Goal: Task Accomplishment & Management: Use online tool/utility

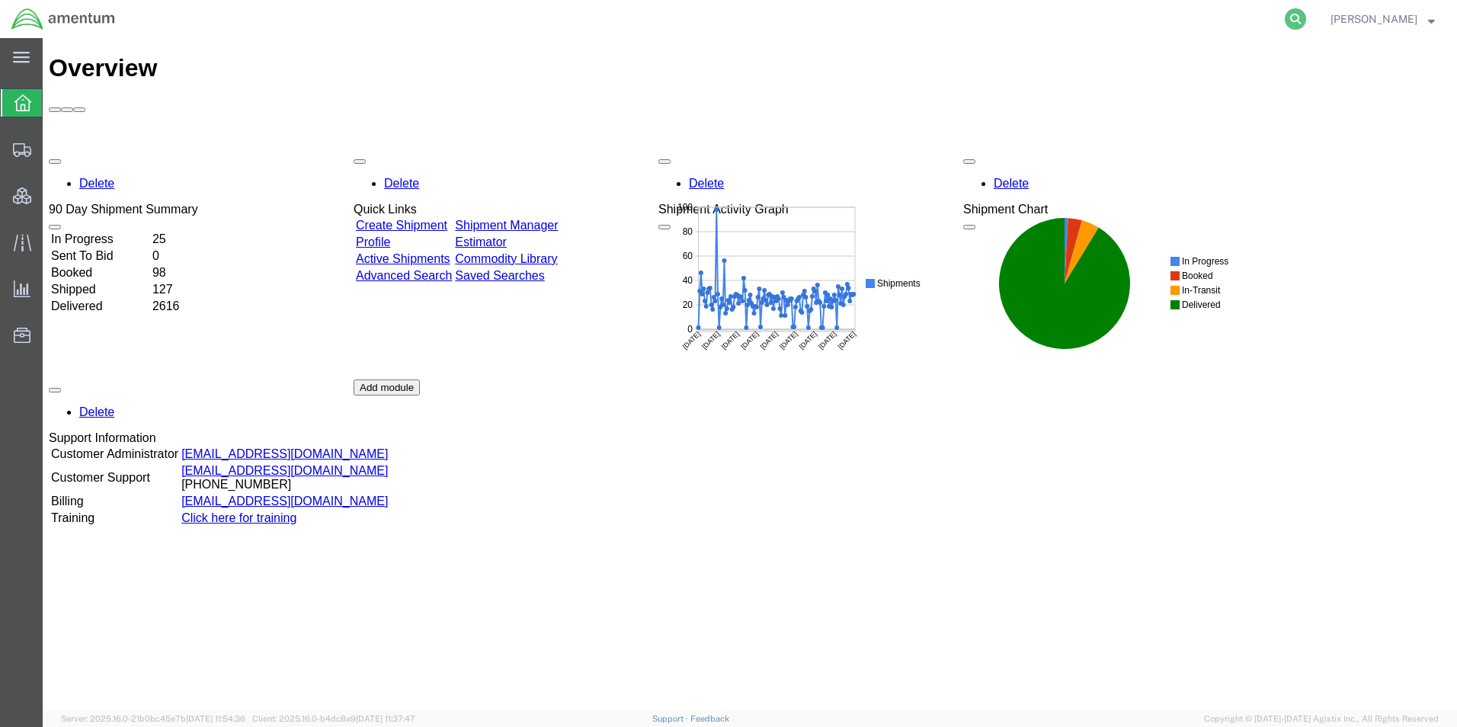
click at [1306, 22] on icon at bounding box center [1295, 18] width 21 height 21
click at [1071, 21] on input "search" at bounding box center [1052, 19] width 463 height 37
paste input "56463676"
type input "56463676"
click at [1306, 21] on icon at bounding box center [1295, 18] width 21 height 21
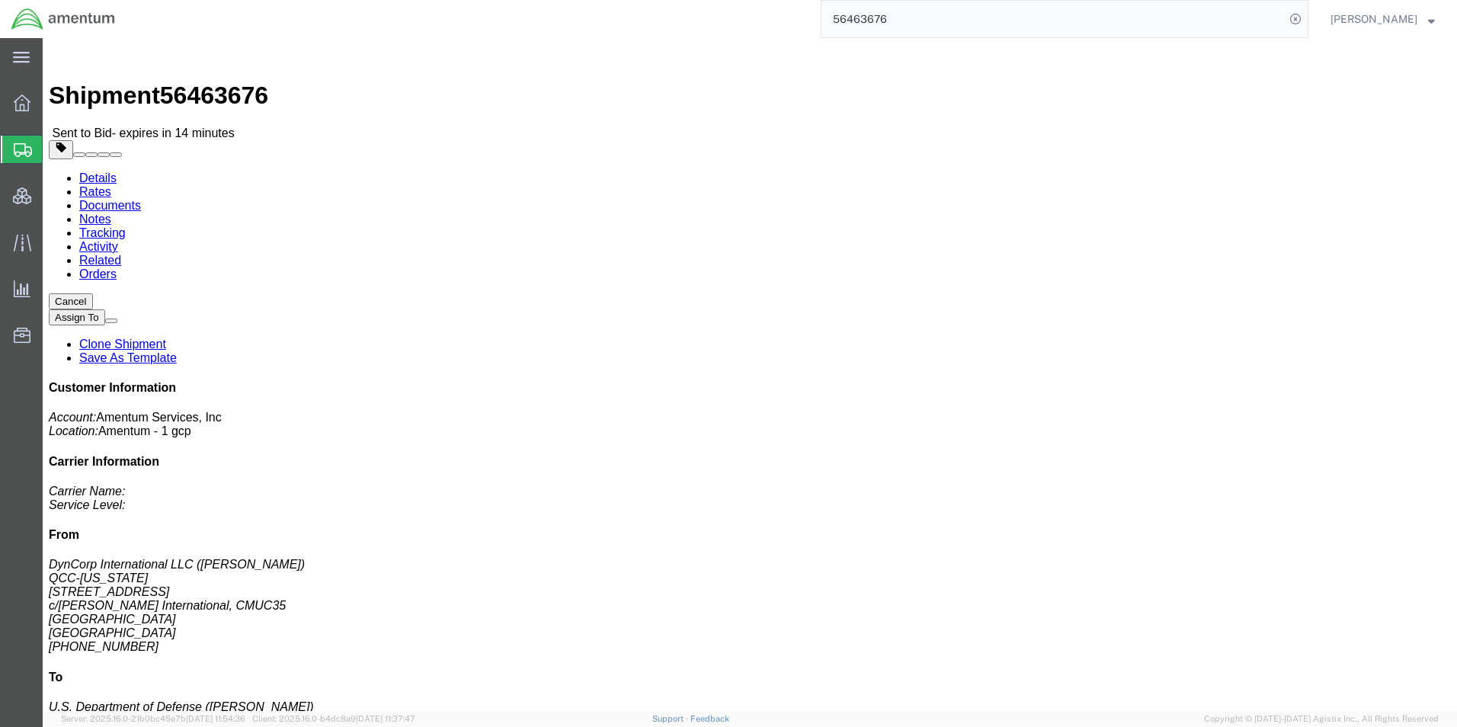
click link "Rates"
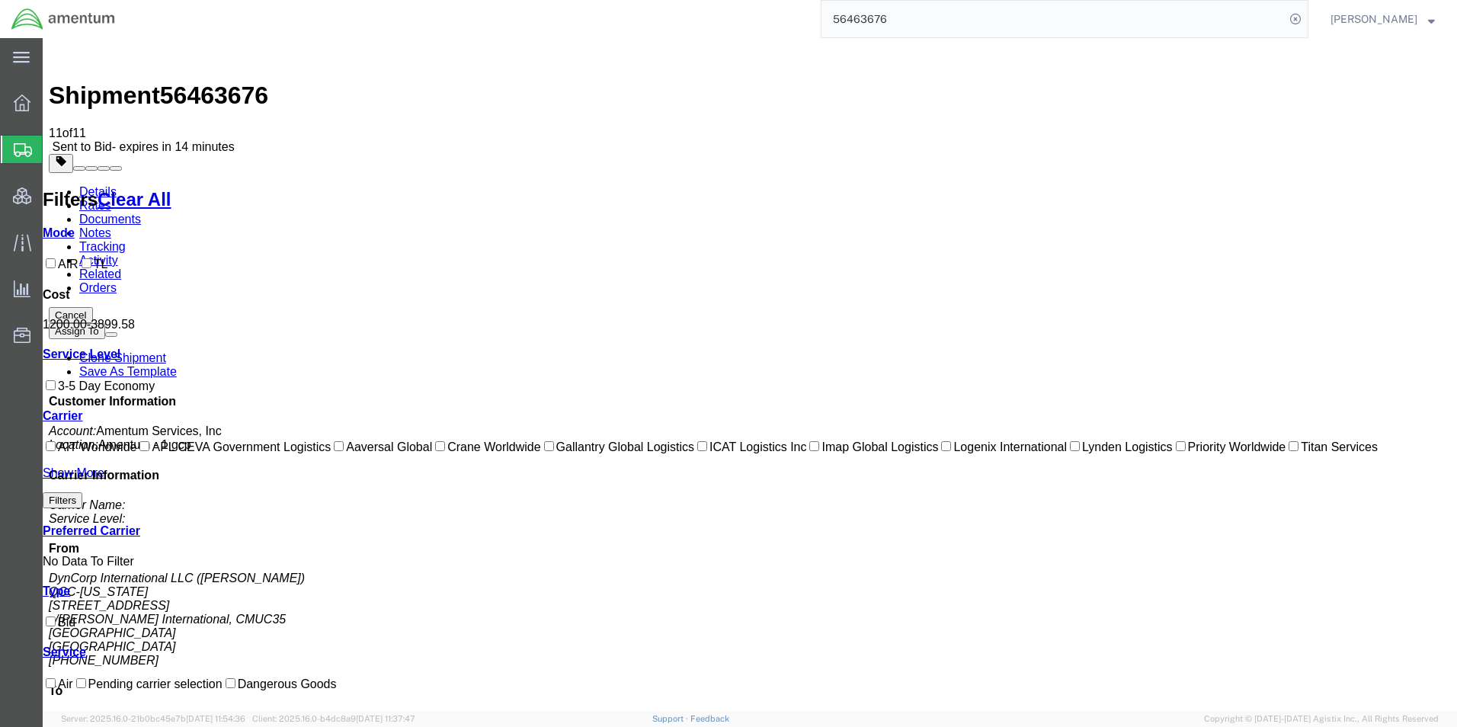
click at [111, 226] on link "Notes" at bounding box center [95, 232] width 32 height 13
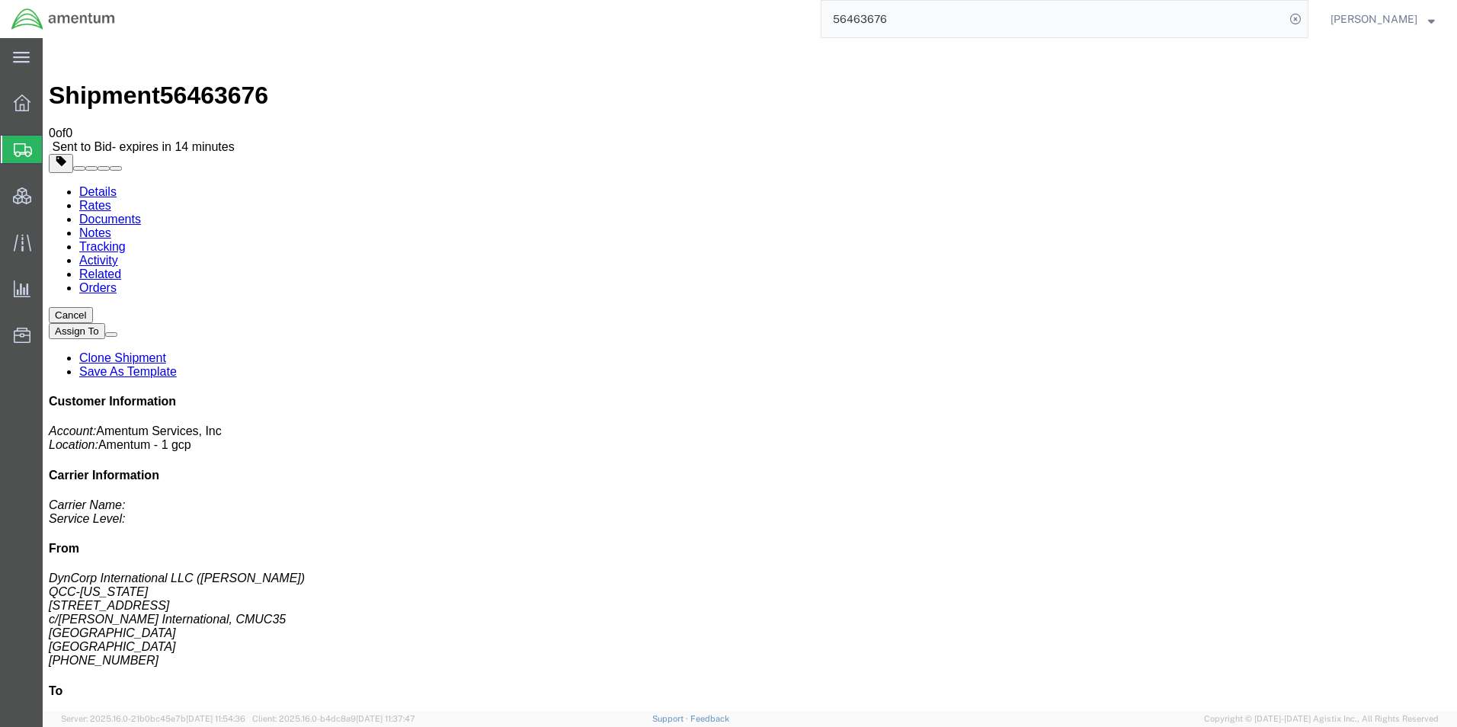
click at [105, 185] on link "Details" at bounding box center [97, 191] width 37 height 13
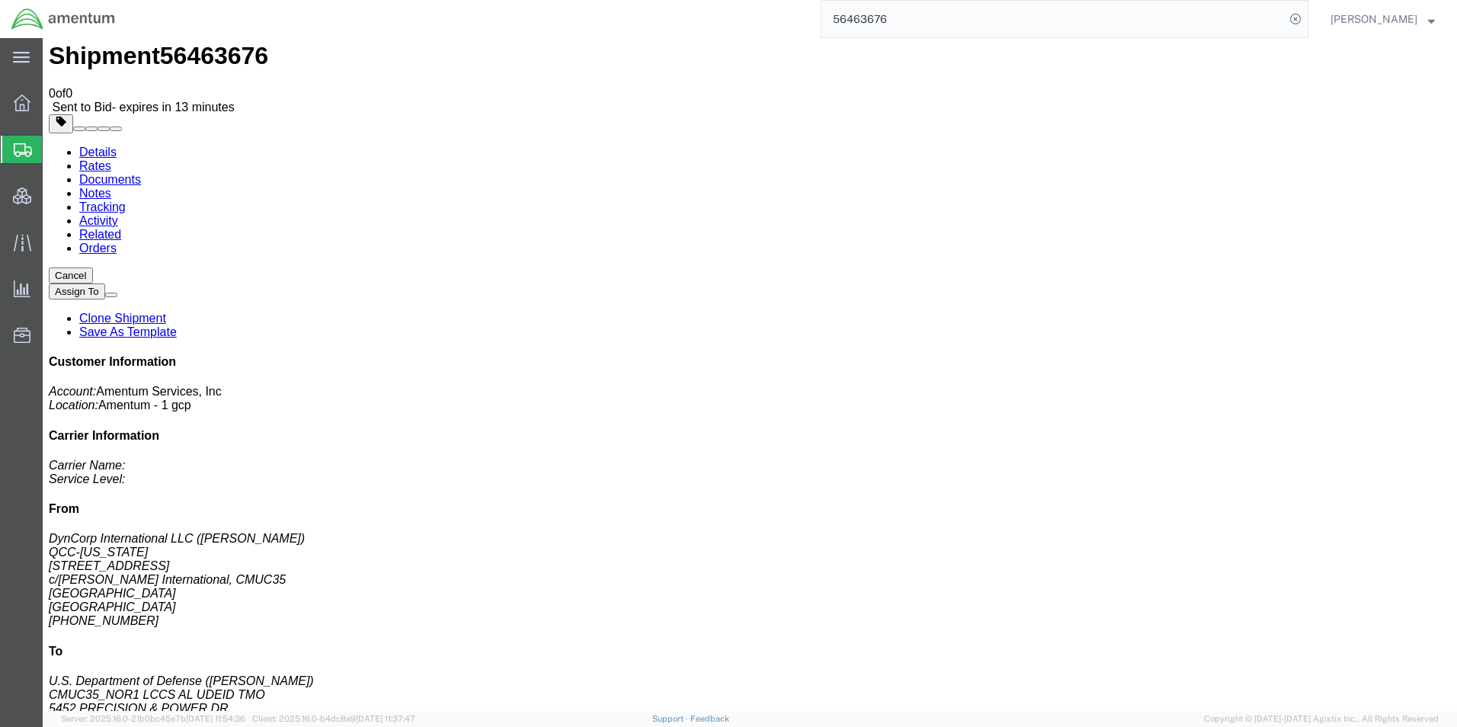
scroll to position [76, 0]
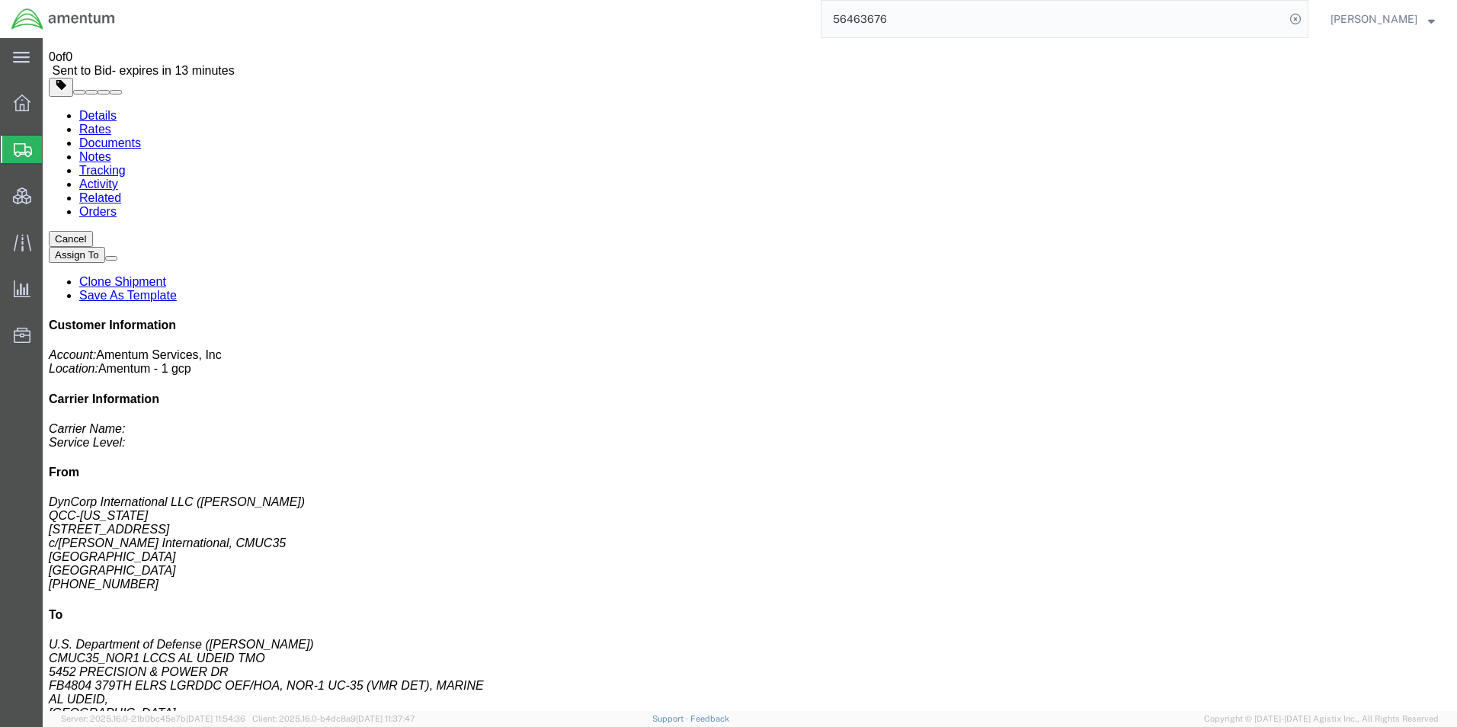
click link "Documents"
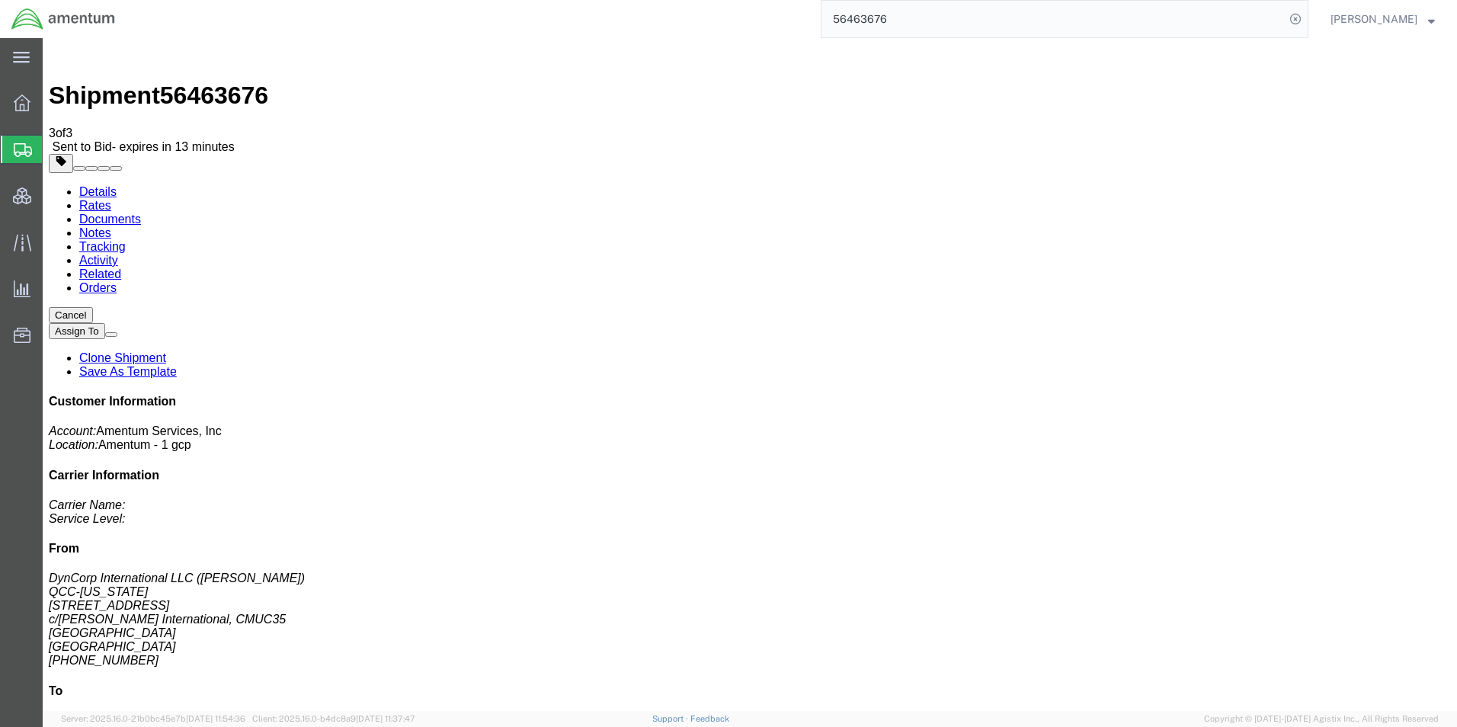
click at [111, 199] on link "Rates" at bounding box center [95, 205] width 32 height 13
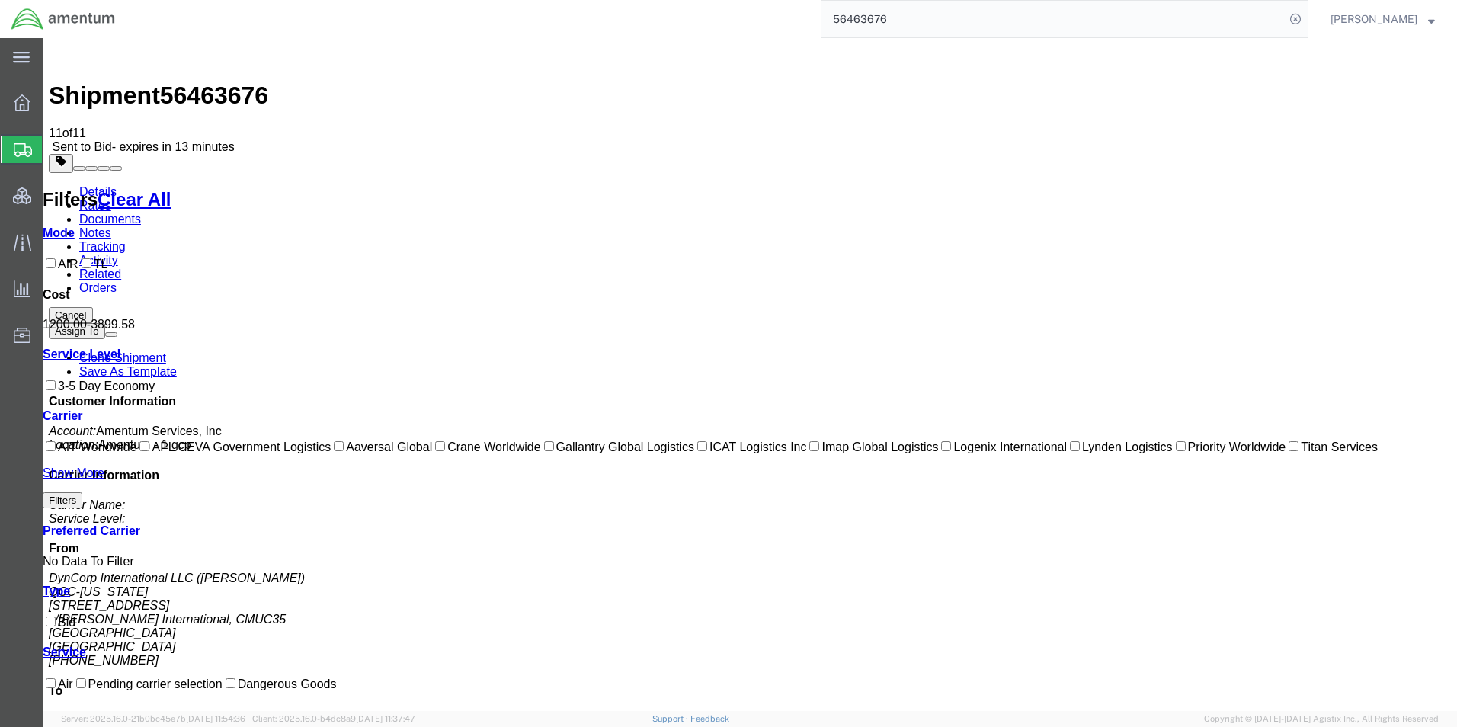
click at [111, 226] on link "Notes" at bounding box center [95, 232] width 32 height 13
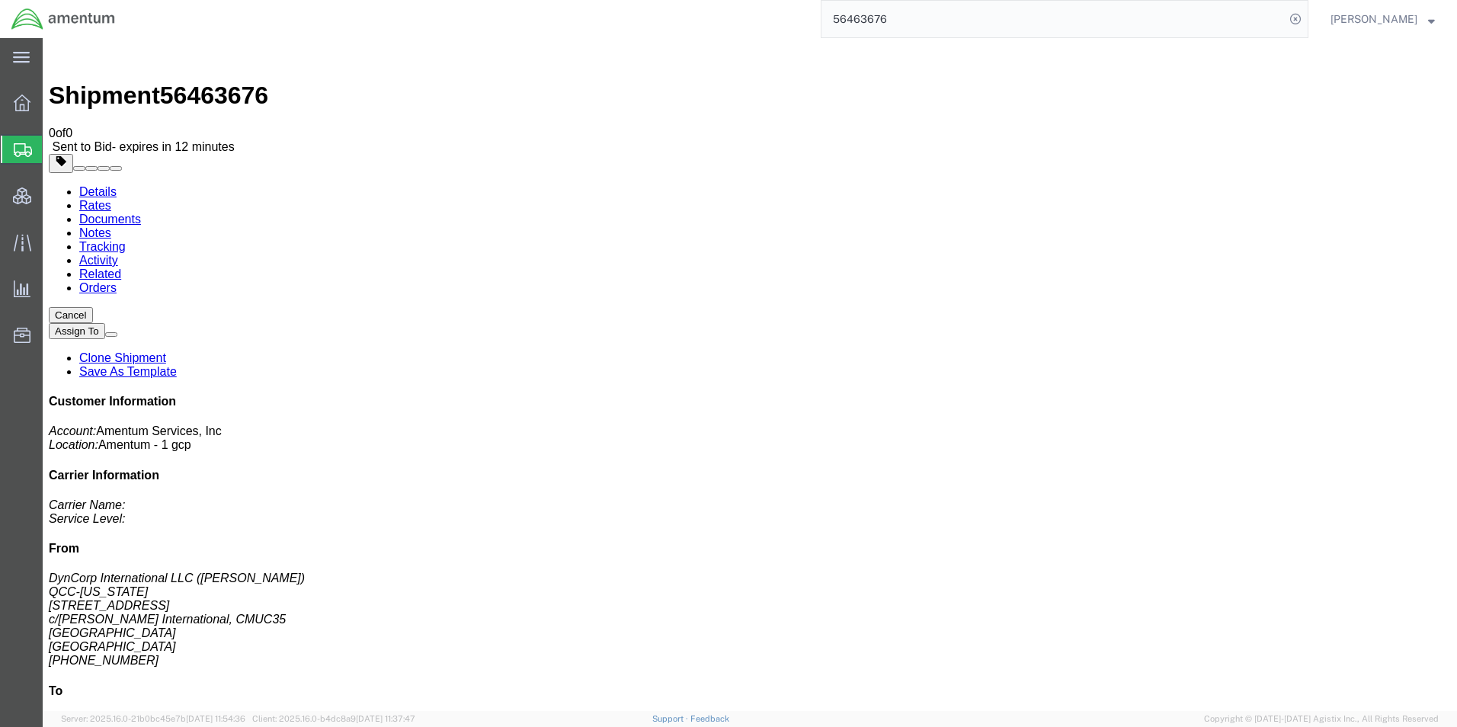
click at [135, 72] on div "Shipment 56463676 0 of 0 Sent to Bid - expires in 12 minutes" at bounding box center [750, 99] width 1402 height 110
click at [111, 199] on link "Rates" at bounding box center [95, 205] width 32 height 13
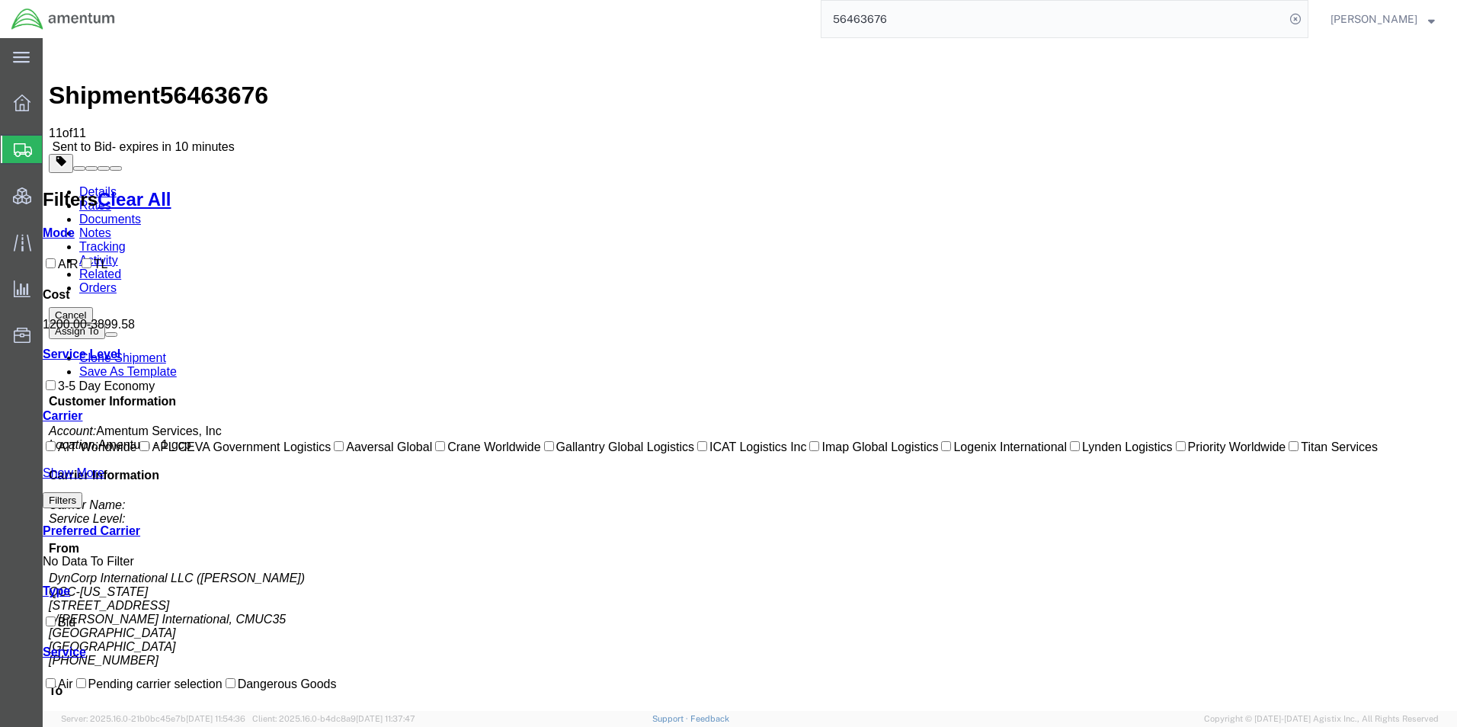
click at [1414, 18] on span "[PERSON_NAME]" at bounding box center [1374, 19] width 87 height 17
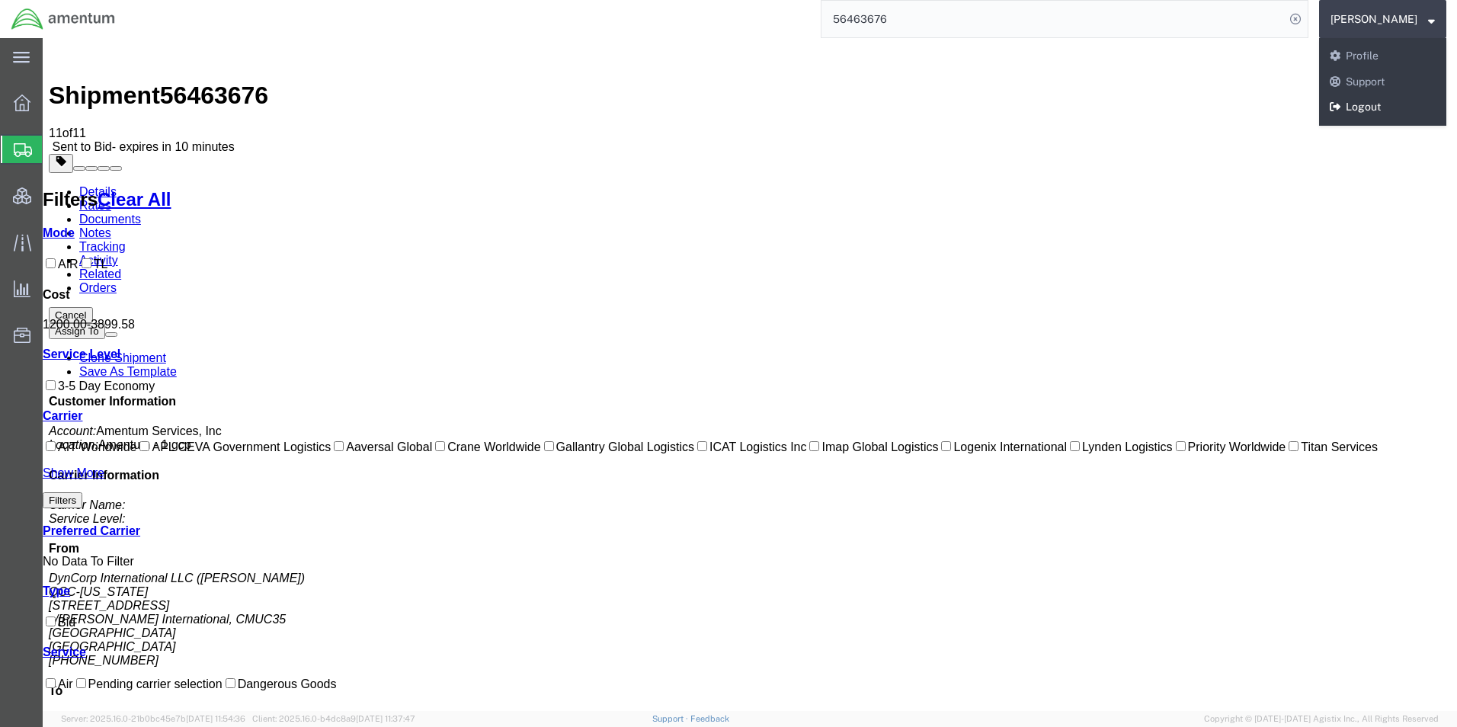
click at [1382, 109] on link "Logout" at bounding box center [1382, 107] width 127 height 26
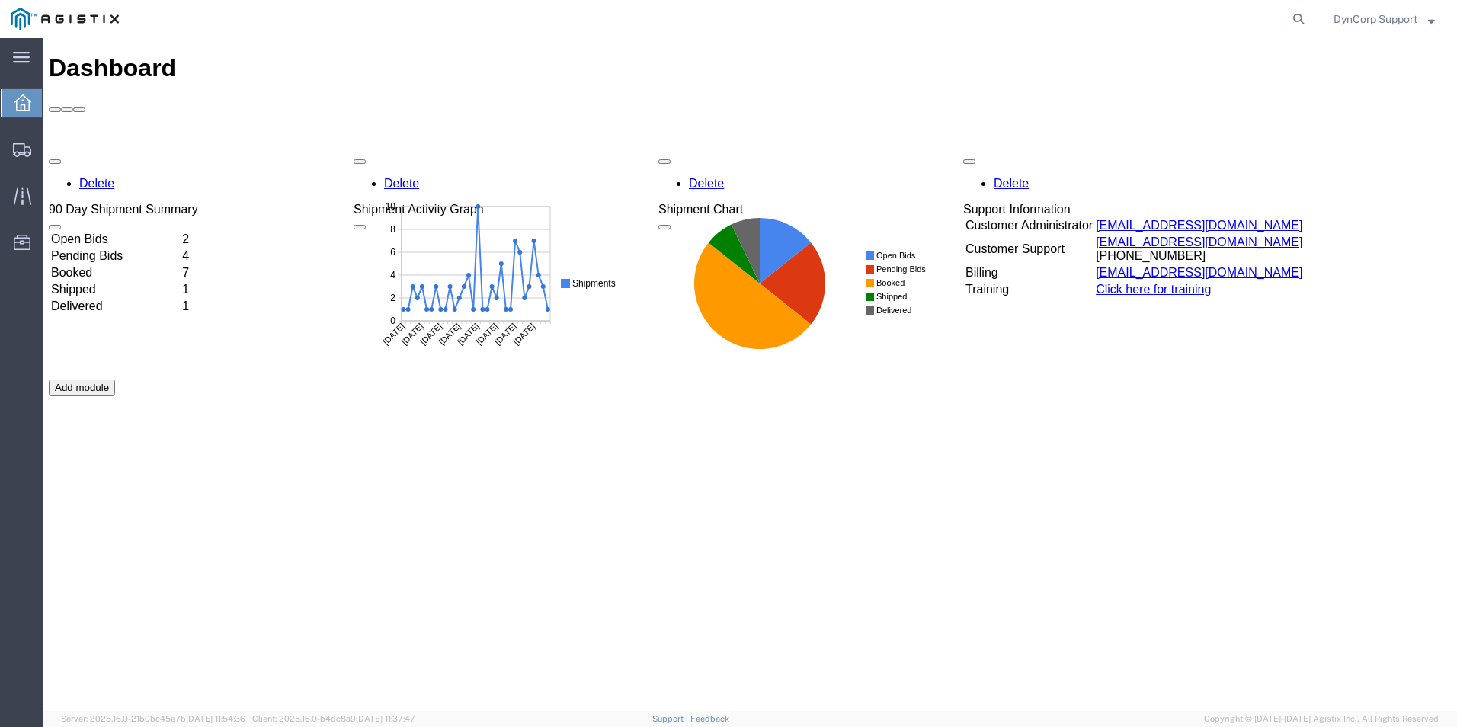
click at [604, 479] on div "Delete 90 Day Shipment Summary Open Bids 2 Pending Bids 4 Booked 7 Shipped 1 De…" at bounding box center [750, 379] width 1402 height 457
click at [101, 232] on td "Open Bids" at bounding box center [115, 239] width 130 height 15
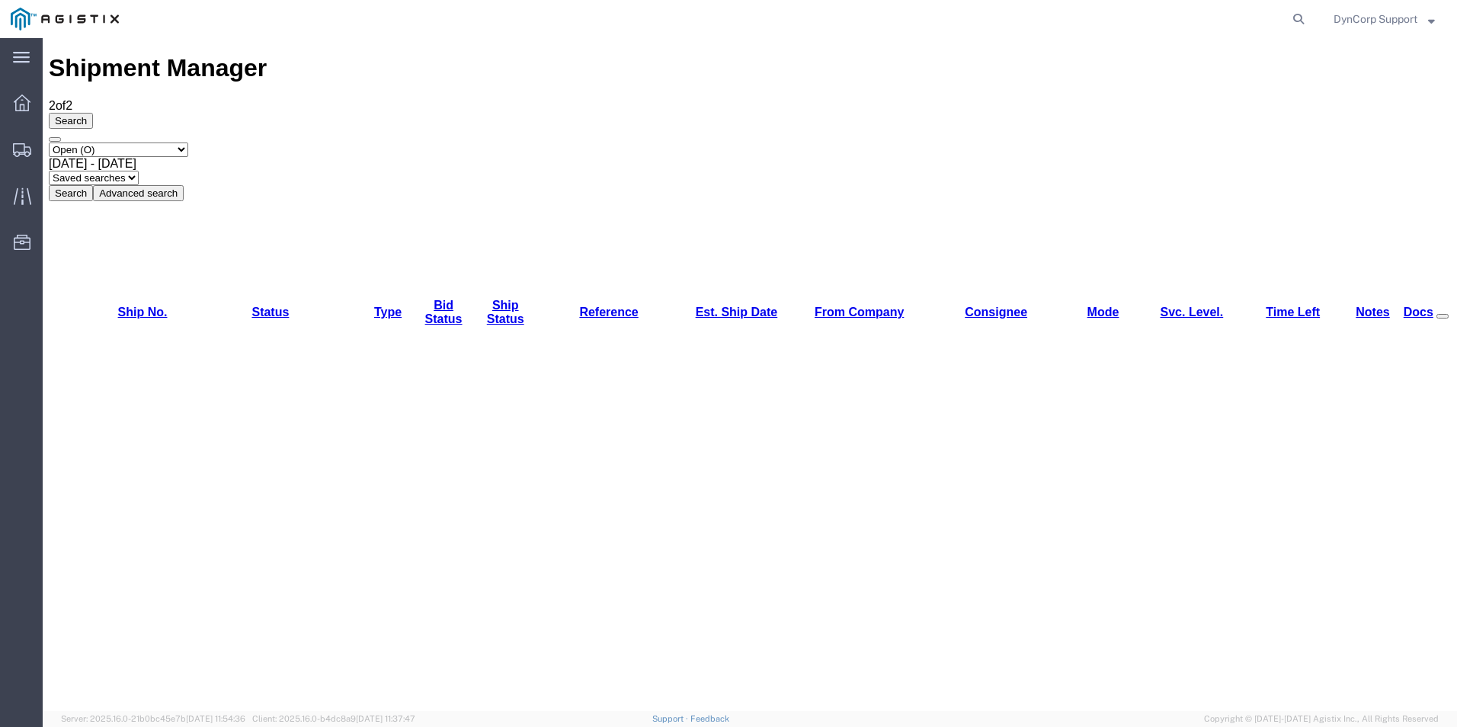
click at [366, 335] on div "Shipment Manager 2 of 2 Search Select status Active (AC, O, P) All Approved Awa…" at bounding box center [750, 737] width 1402 height 1366
click at [770, 373] on div "Shipment Manager 2 of 2 Search Select status Active (AC, O, P) All Approved Awa…" at bounding box center [750, 737] width 1402 height 1366
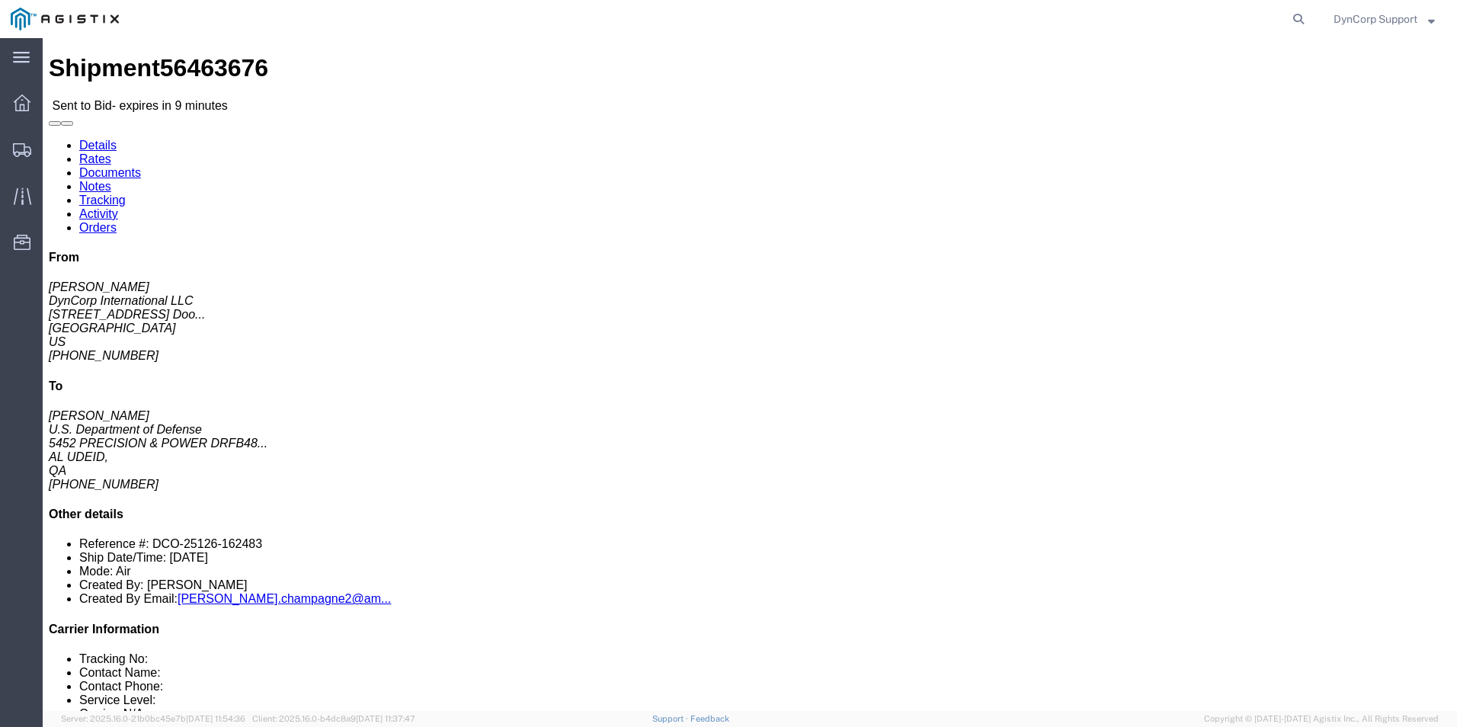
click link "Enter / Modify Bid"
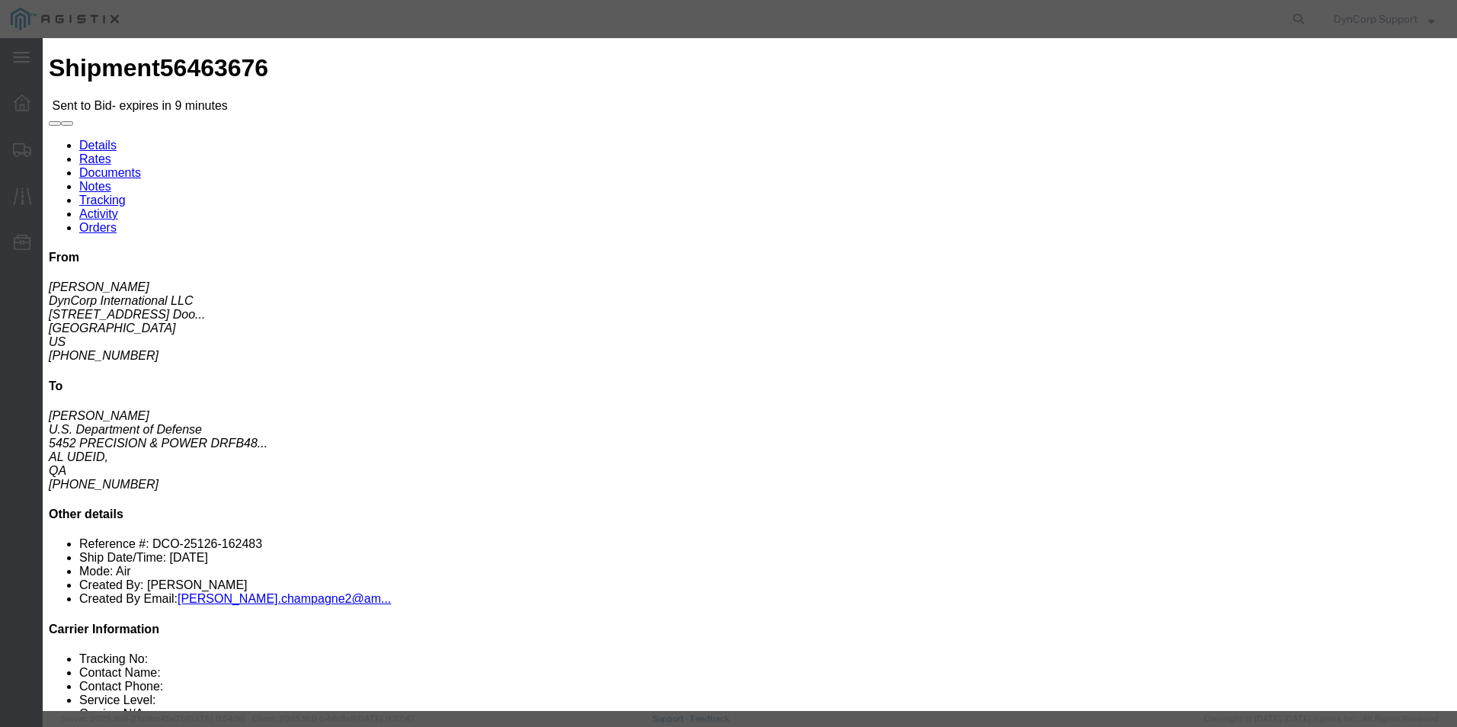
click input "number"
type input "36"
click button "Close"
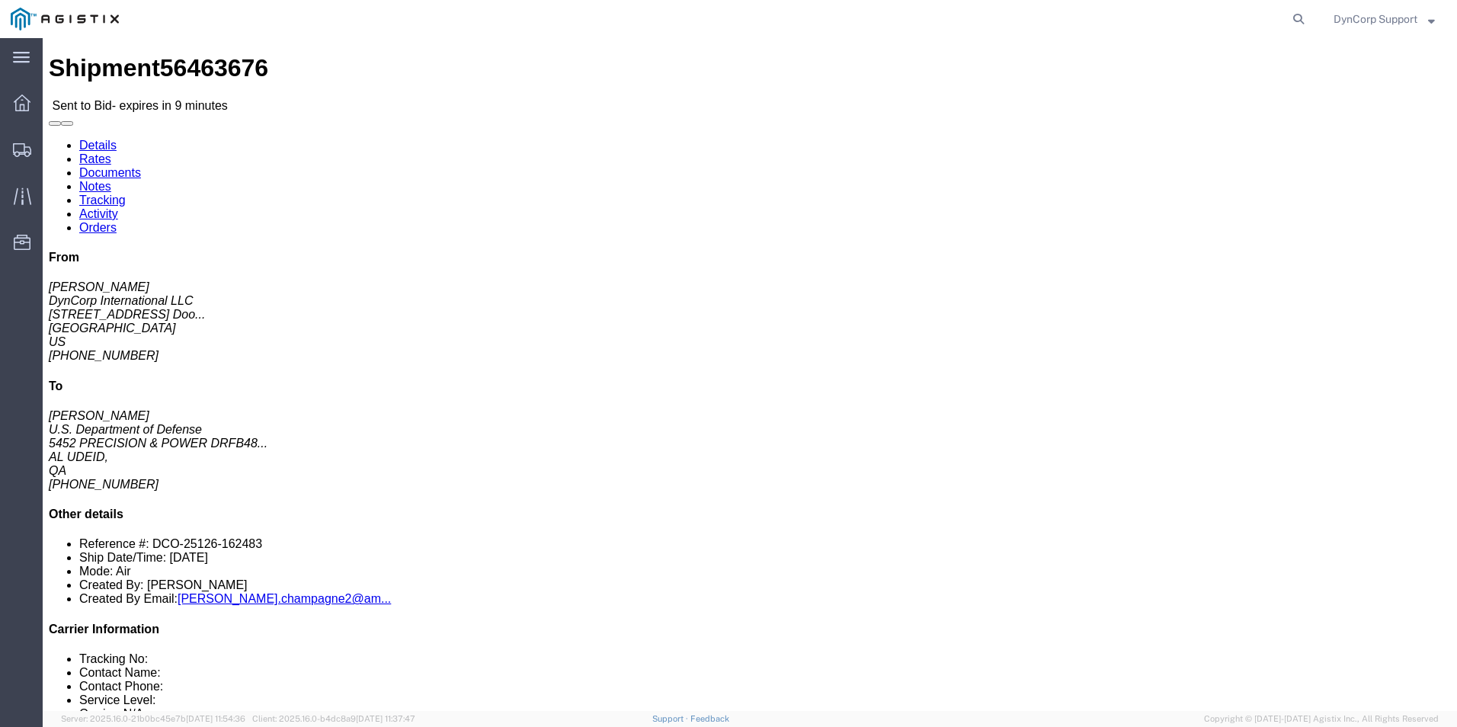
click icon "Customer Ref:"
click link "Enter / Modify Bid"
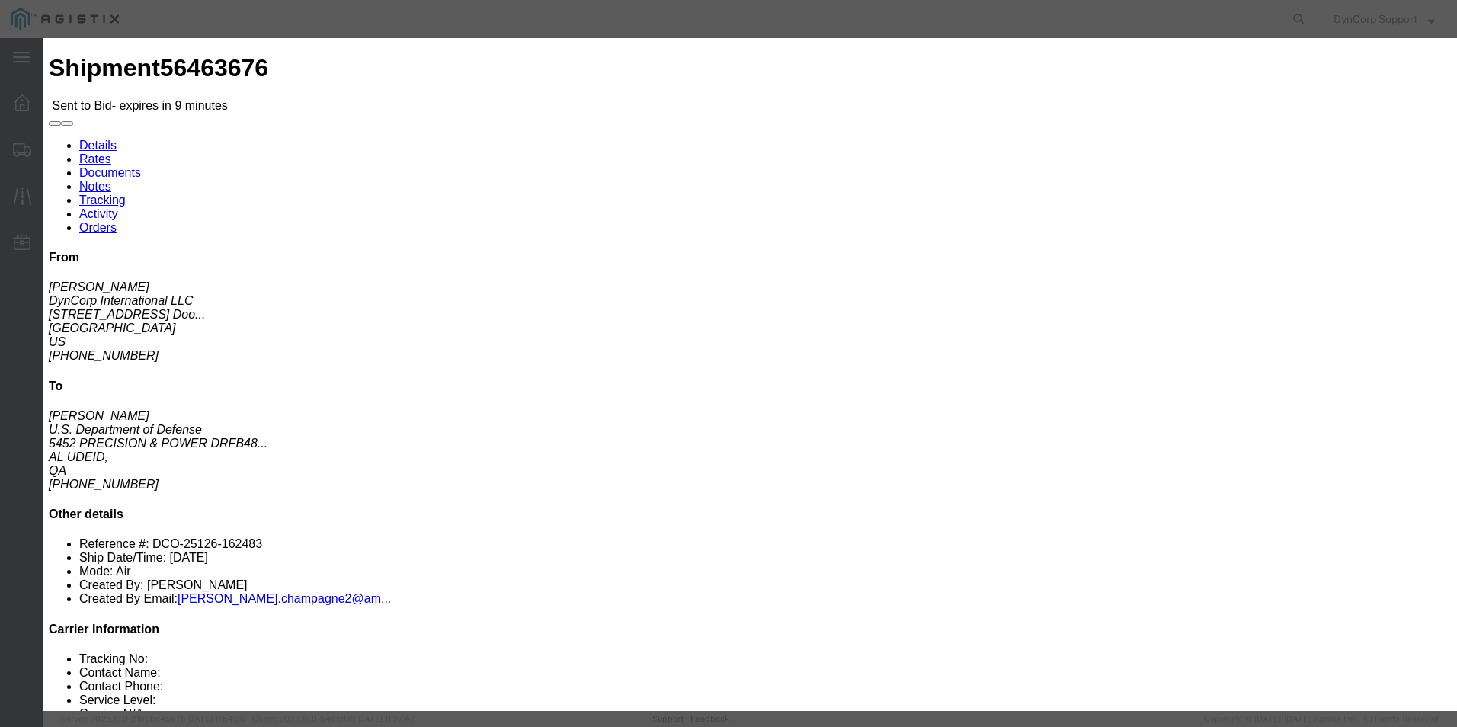
click input "number"
type input "3650"
click select "Select Crane Worldwide Magno International"
select select "141"
click select "Select Crane Worldwide Magno International"
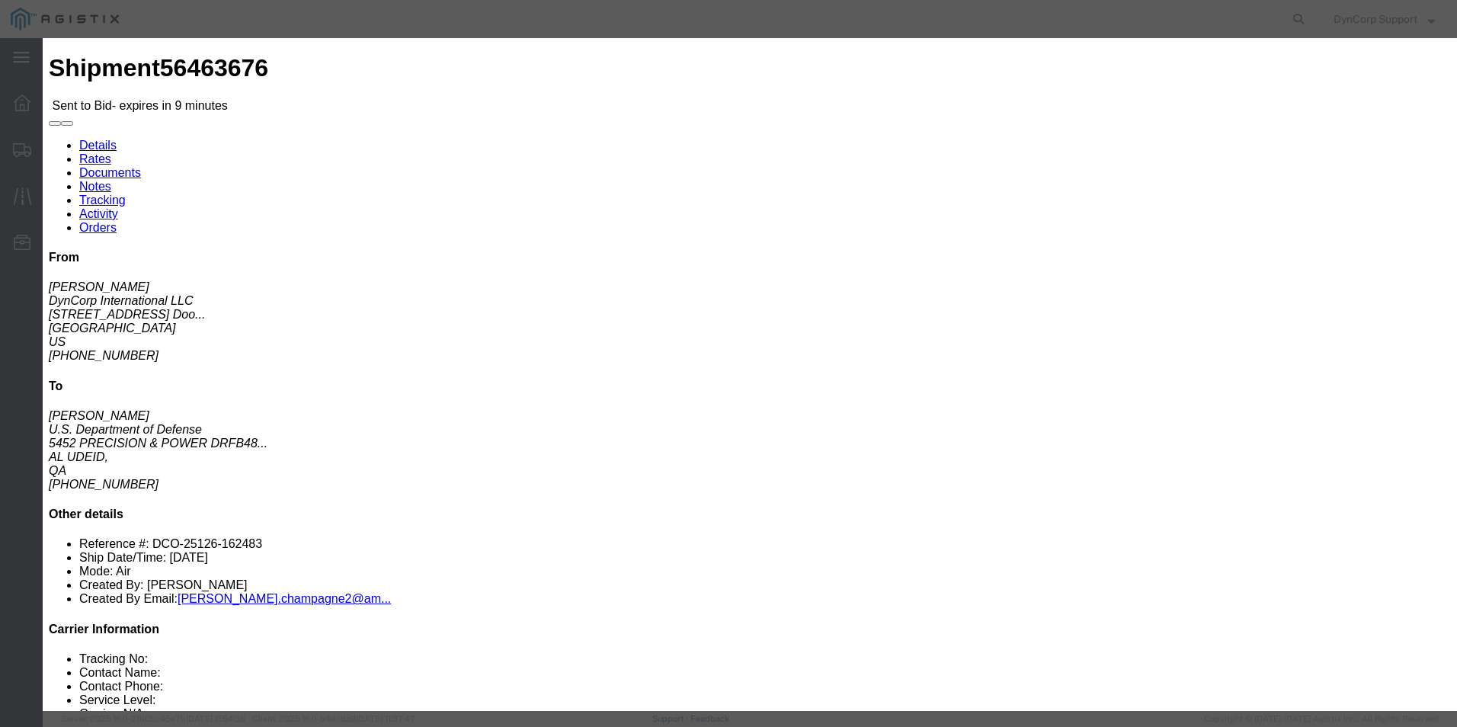
click select "Select 2 Day AM Service 2 Day PM 2 Day Service 3 - 5 Day 3 Day PM 3 Day Service…"
select select "20863"
click select "Select 2 Day AM Service 2 Day PM 2 Day Service 3 - 5 Day 3 Day PM 3 Day Service…"
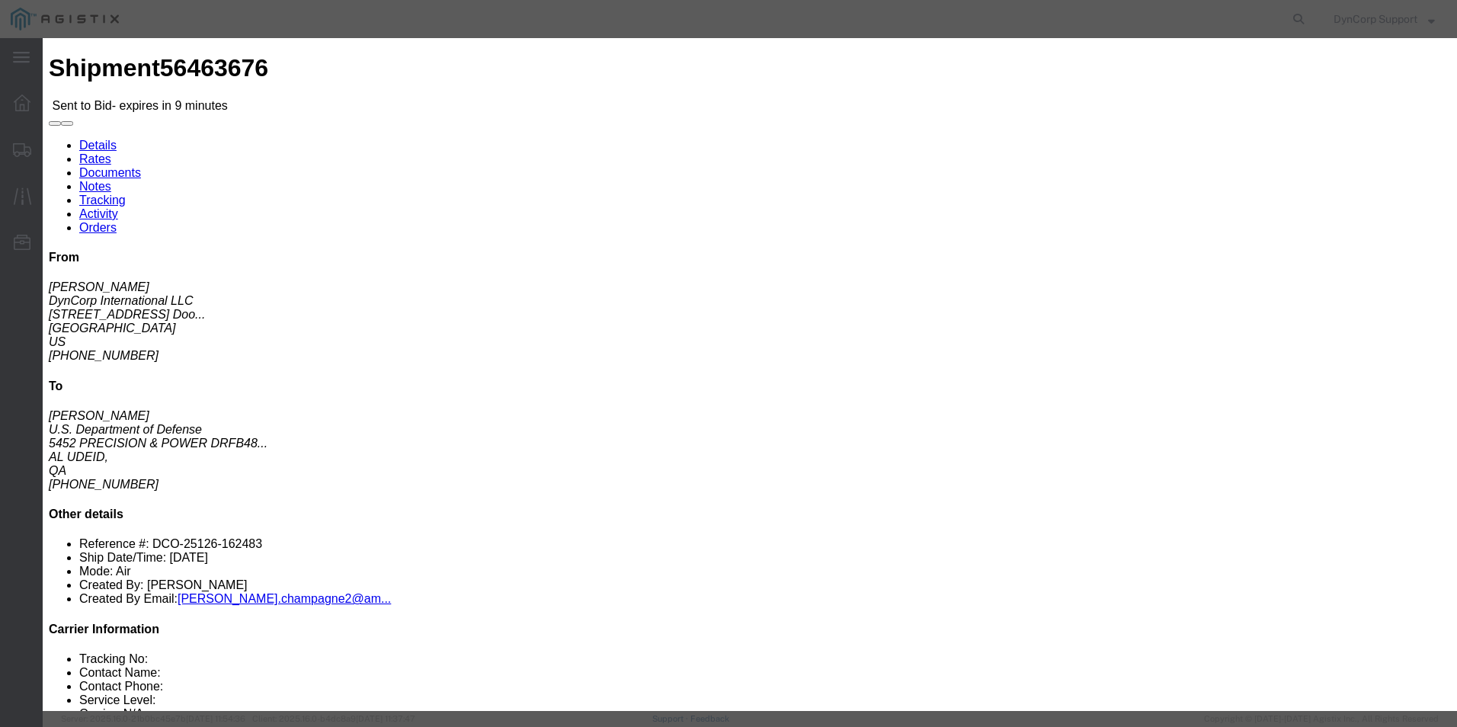
click input "text"
type input "5"
type input "56463676"
click button "Submit"
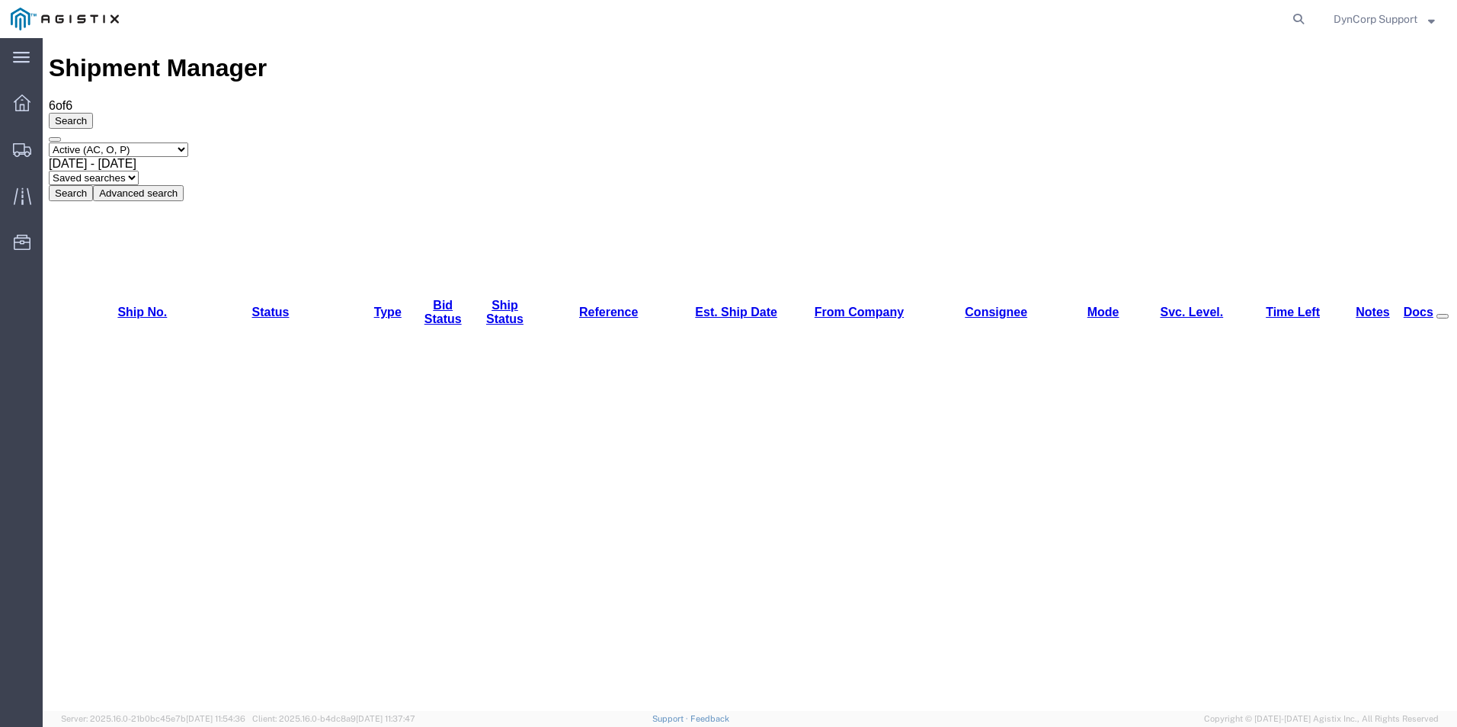
drag, startPoint x: 460, startPoint y: 453, endPoint x: 856, endPoint y: 584, distance: 417.4
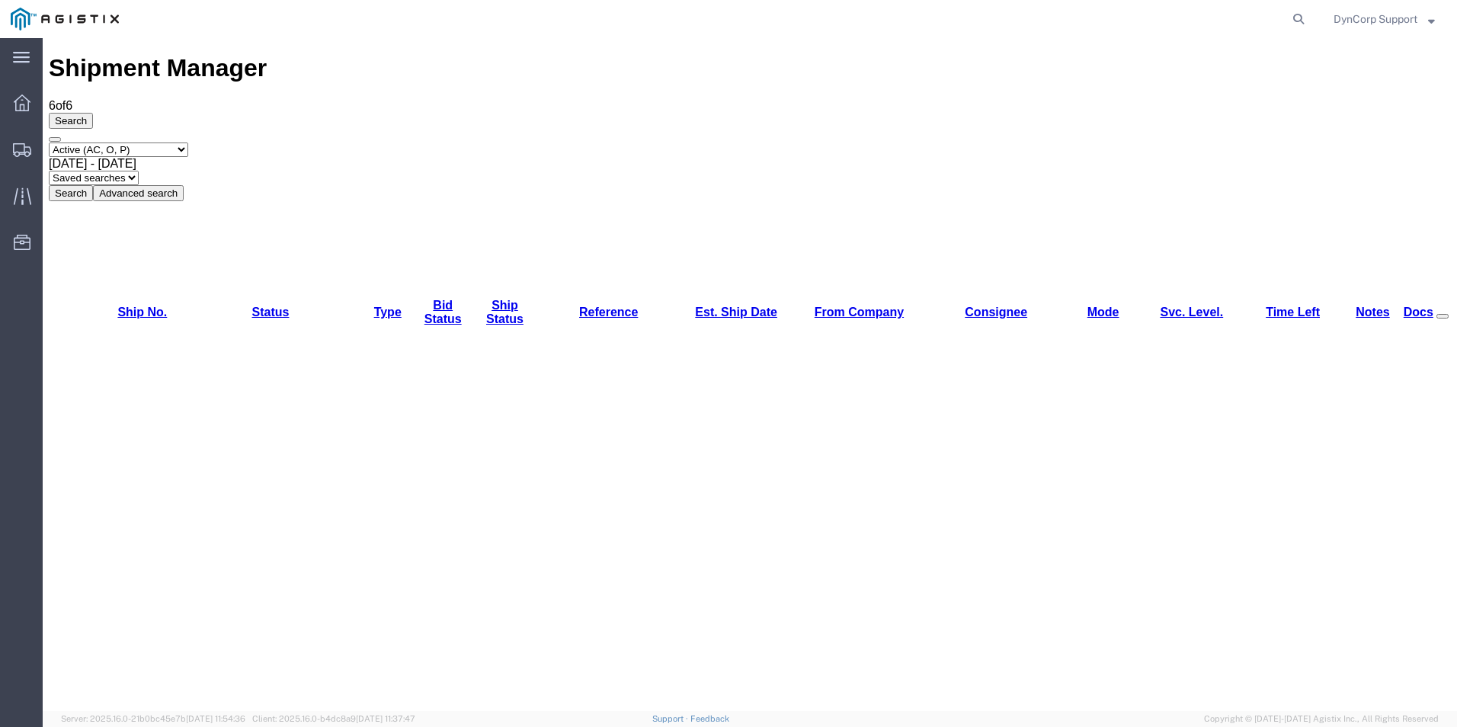
click at [1394, 23] on span "DynCorp Support" at bounding box center [1376, 19] width 84 height 17
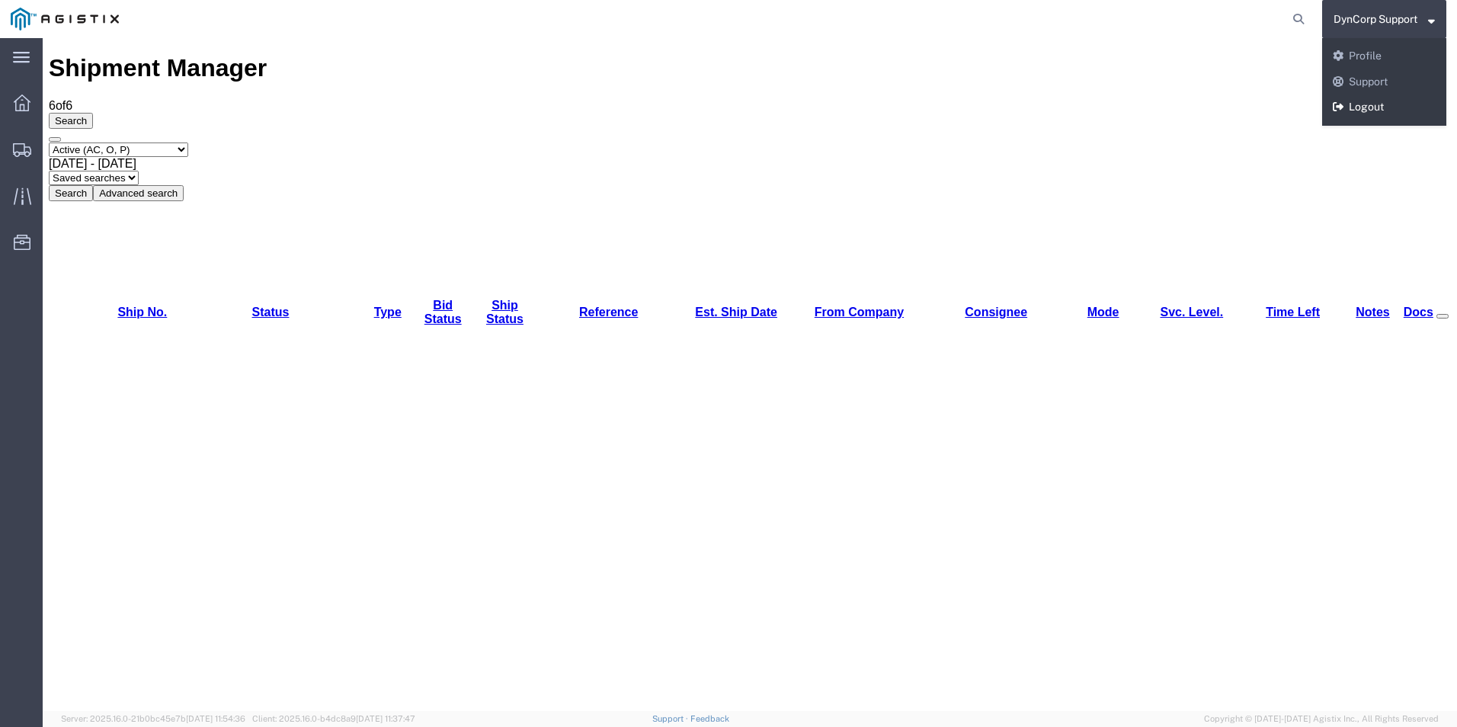
click at [1372, 104] on link "Logout" at bounding box center [1384, 107] width 124 height 26
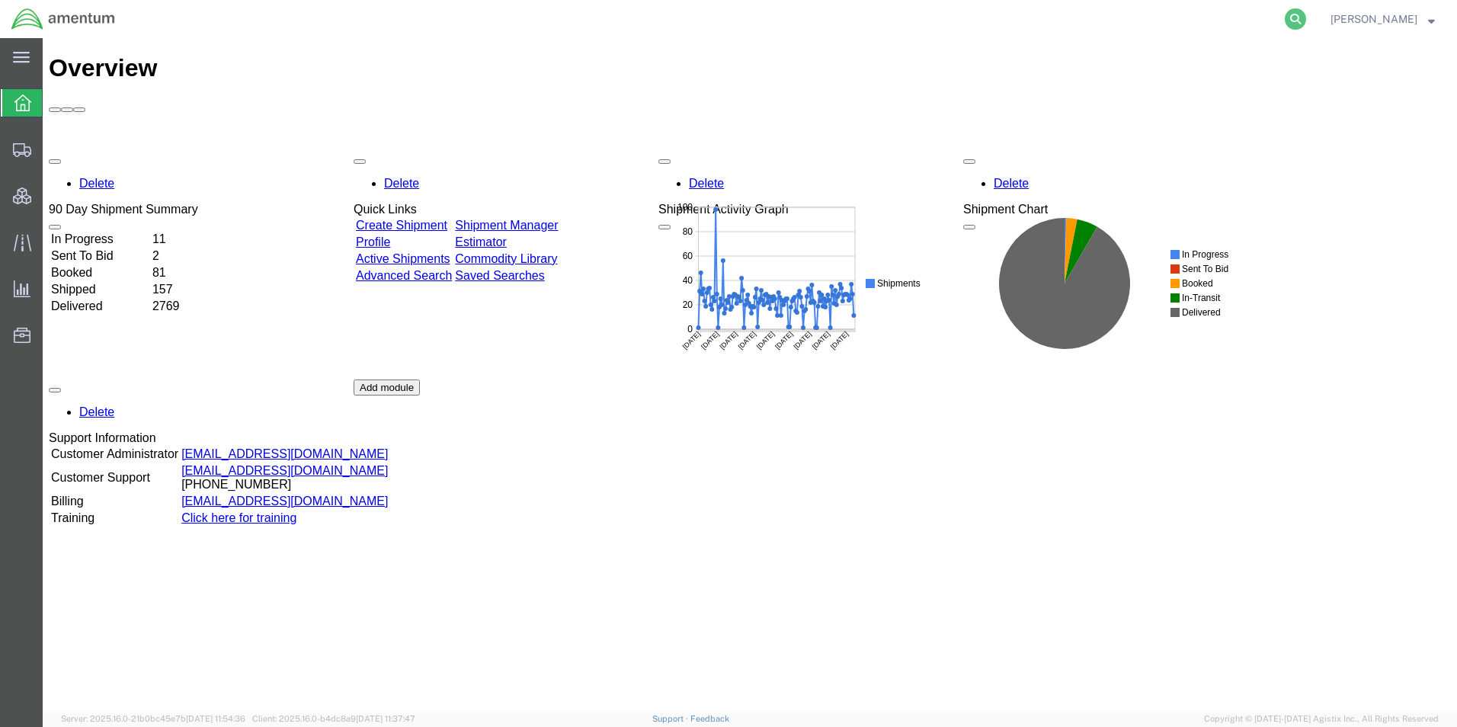
click at [1306, 14] on icon at bounding box center [1295, 18] width 21 height 21
click at [1273, 13] on input "search" at bounding box center [1052, 19] width 463 height 37
paste input "56469172"
type input "56469172"
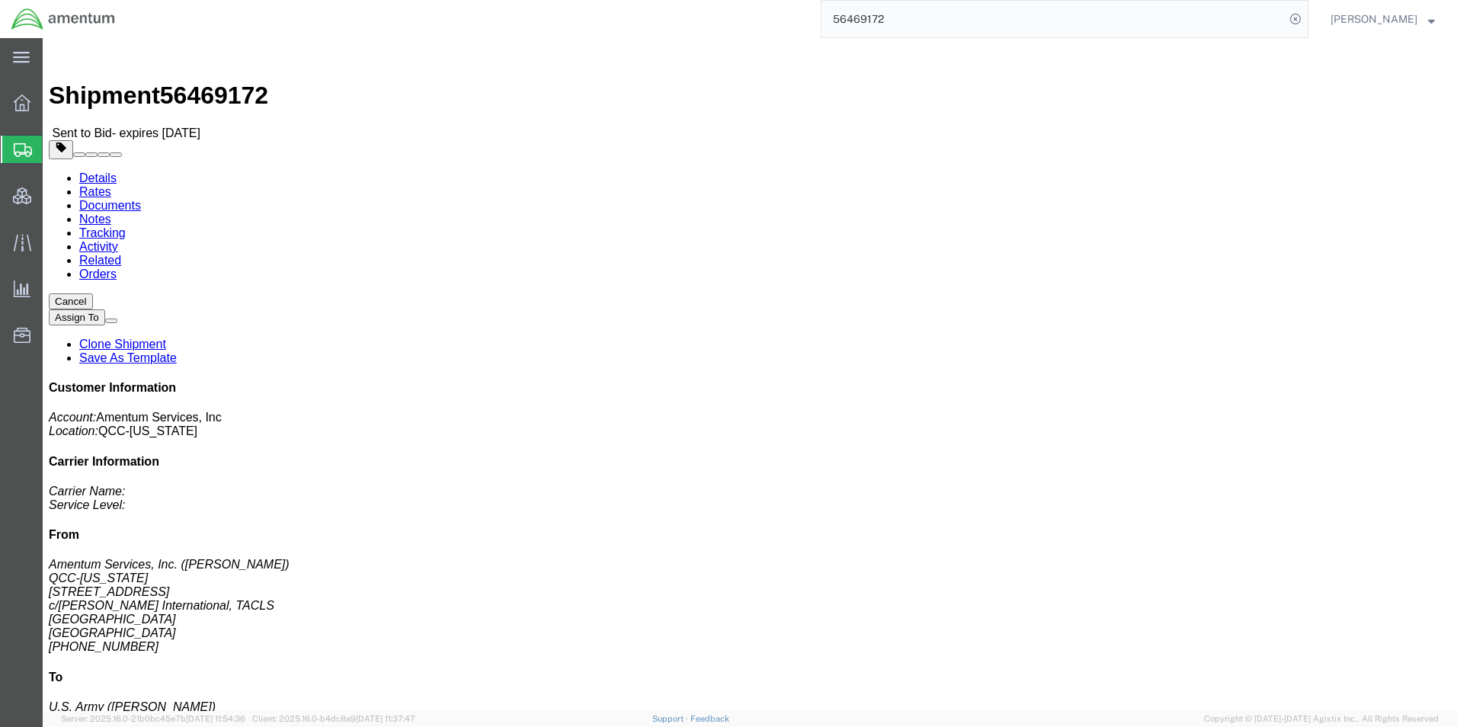
click link "Rates"
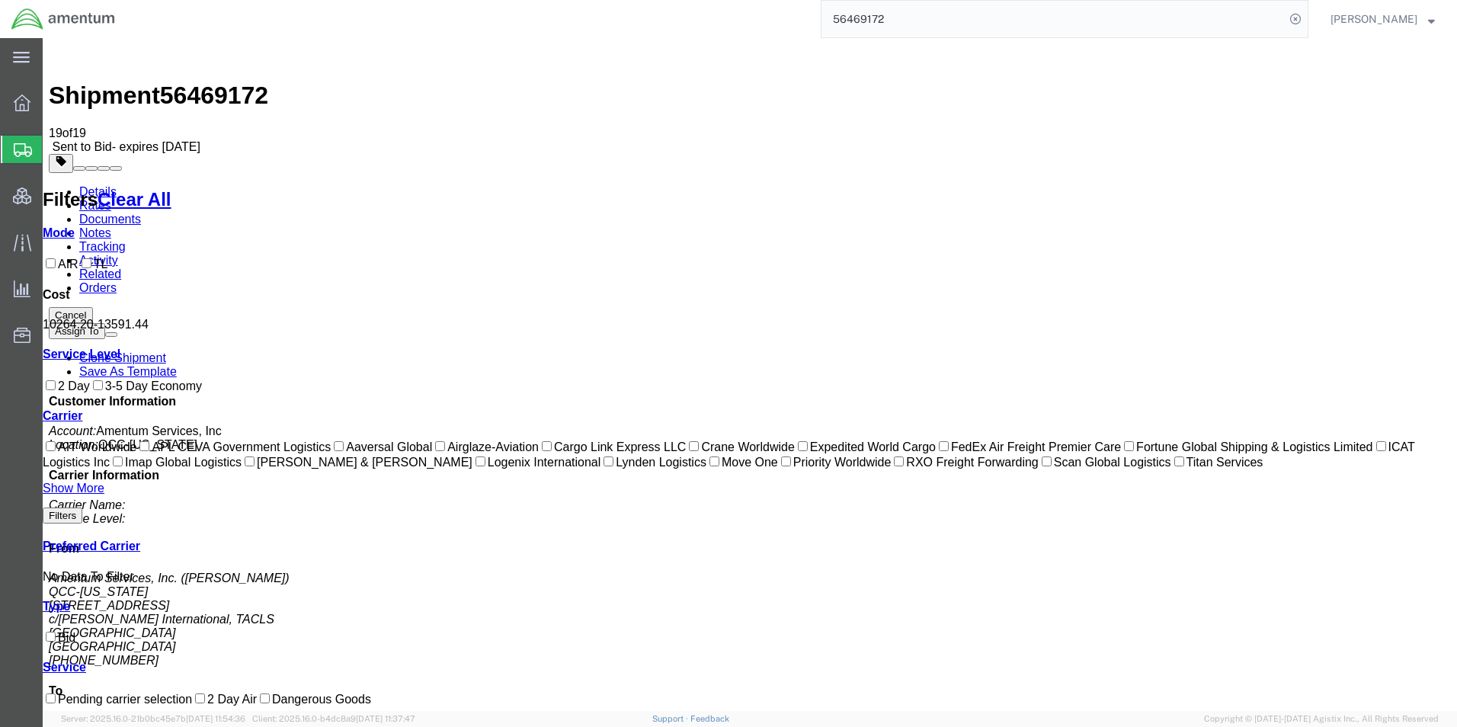
click at [102, 185] on link "Details" at bounding box center [97, 191] width 37 height 13
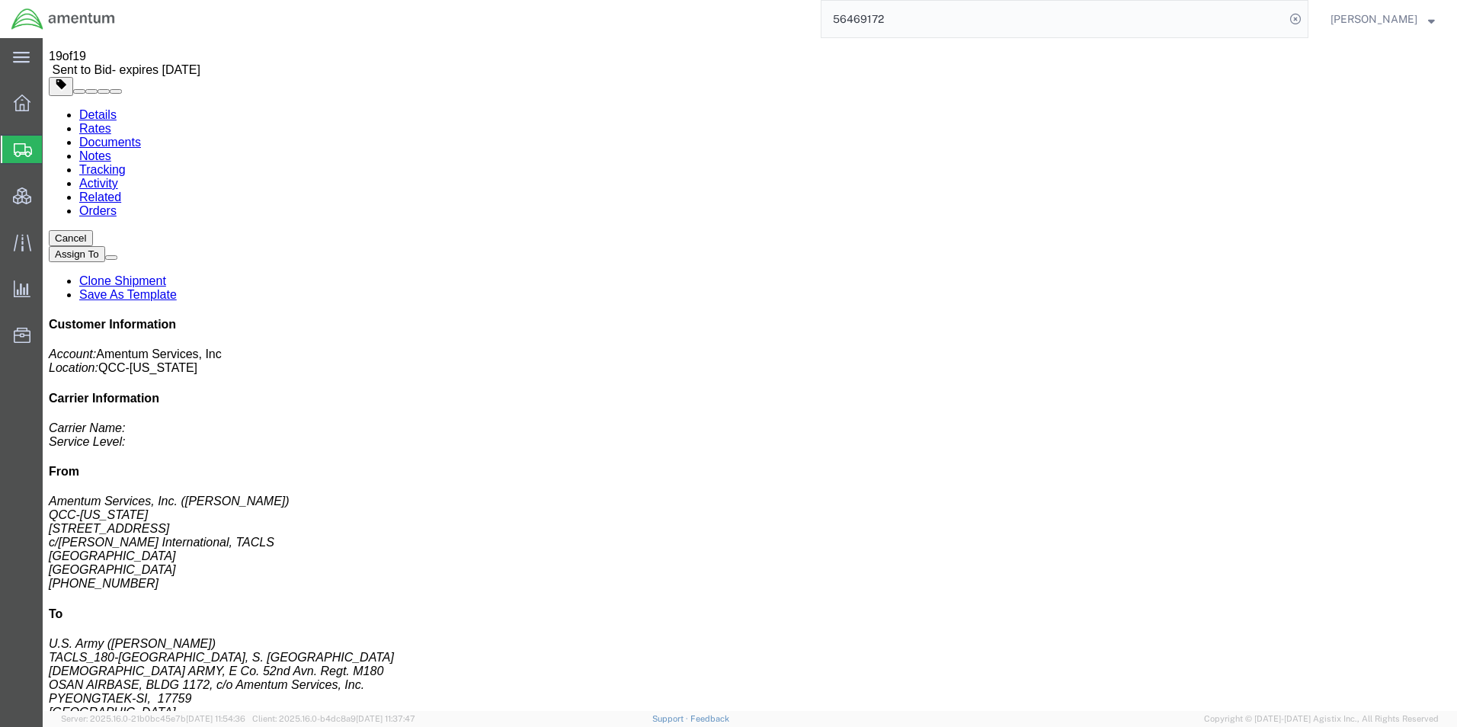
scroll to position [152, 0]
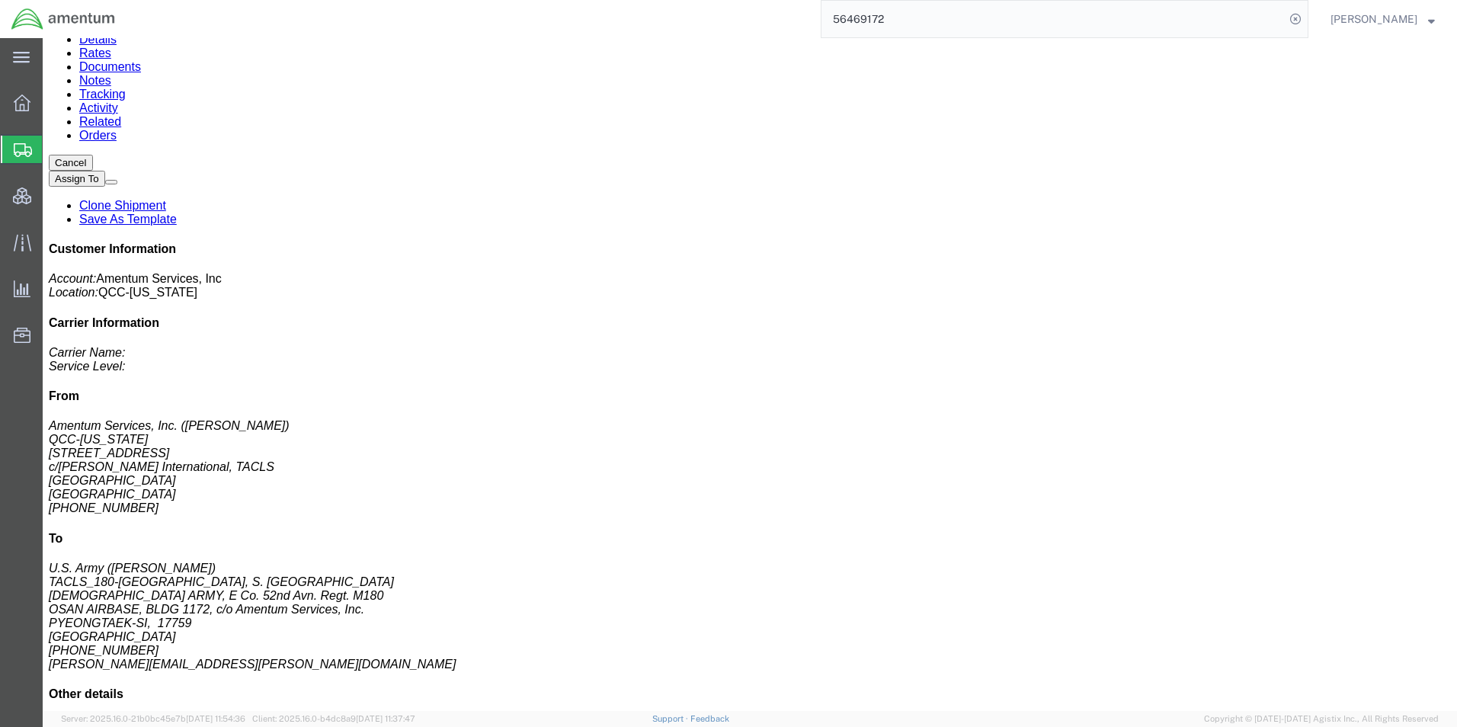
click link "Documents"
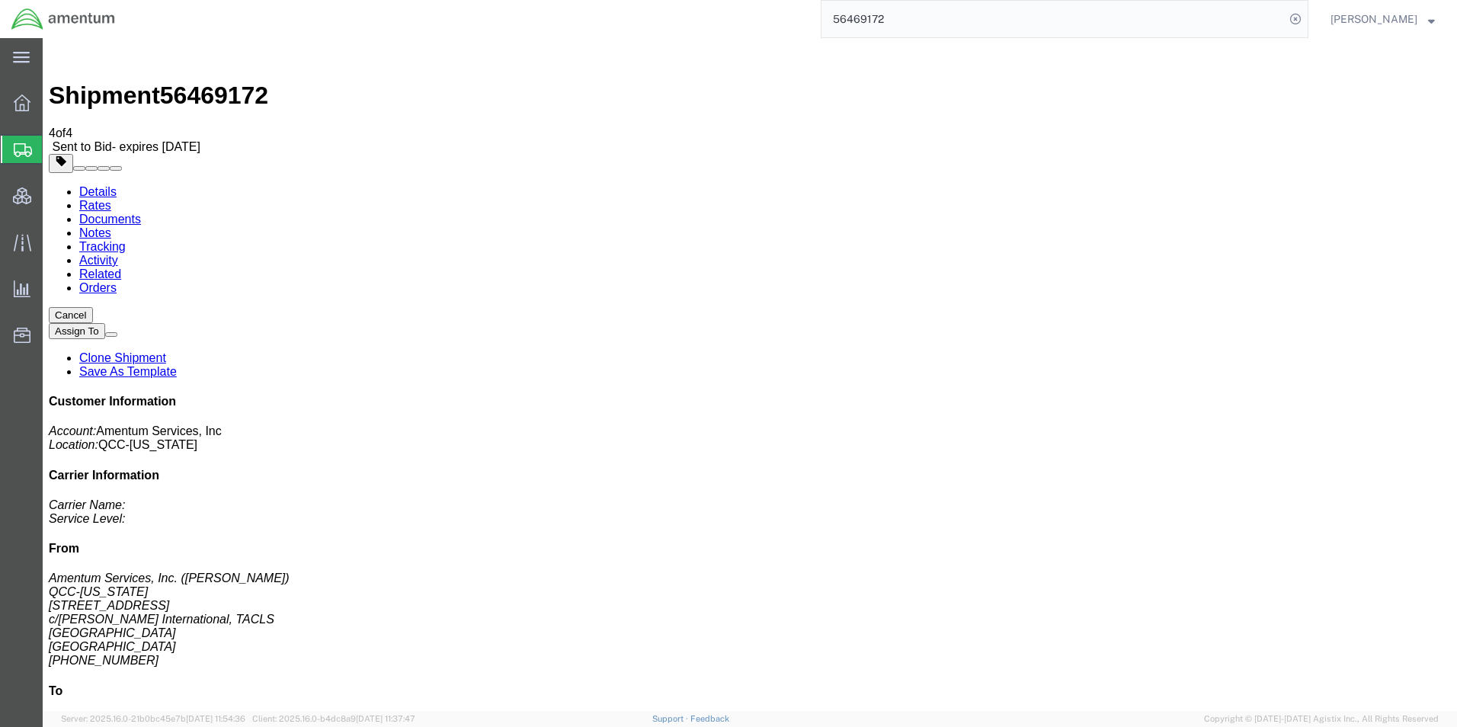
click at [111, 199] on link "Rates" at bounding box center [95, 205] width 32 height 13
